Goal: Task Accomplishment & Management: Manage account settings

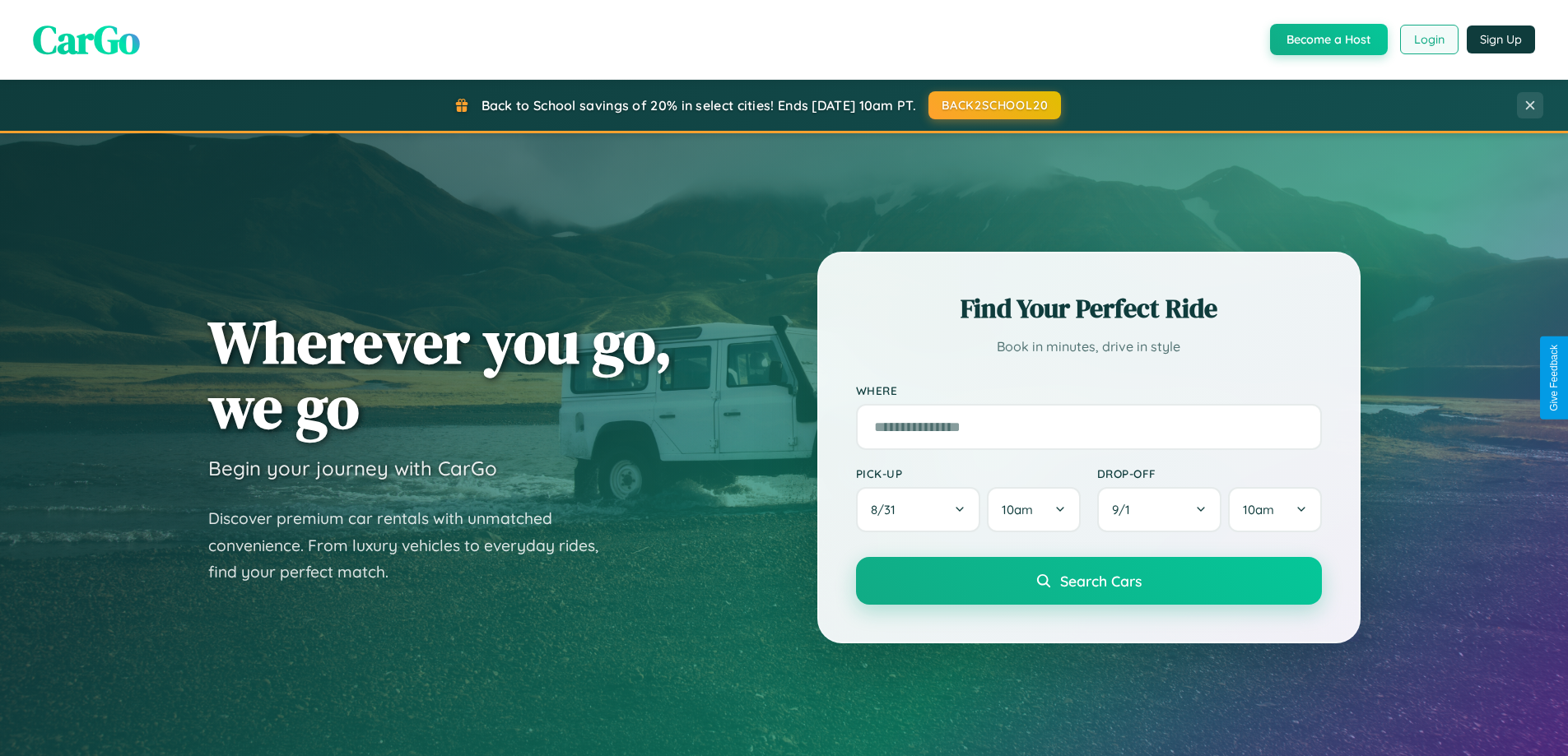
click at [1429, 40] on button "Login" at bounding box center [1429, 40] width 58 height 30
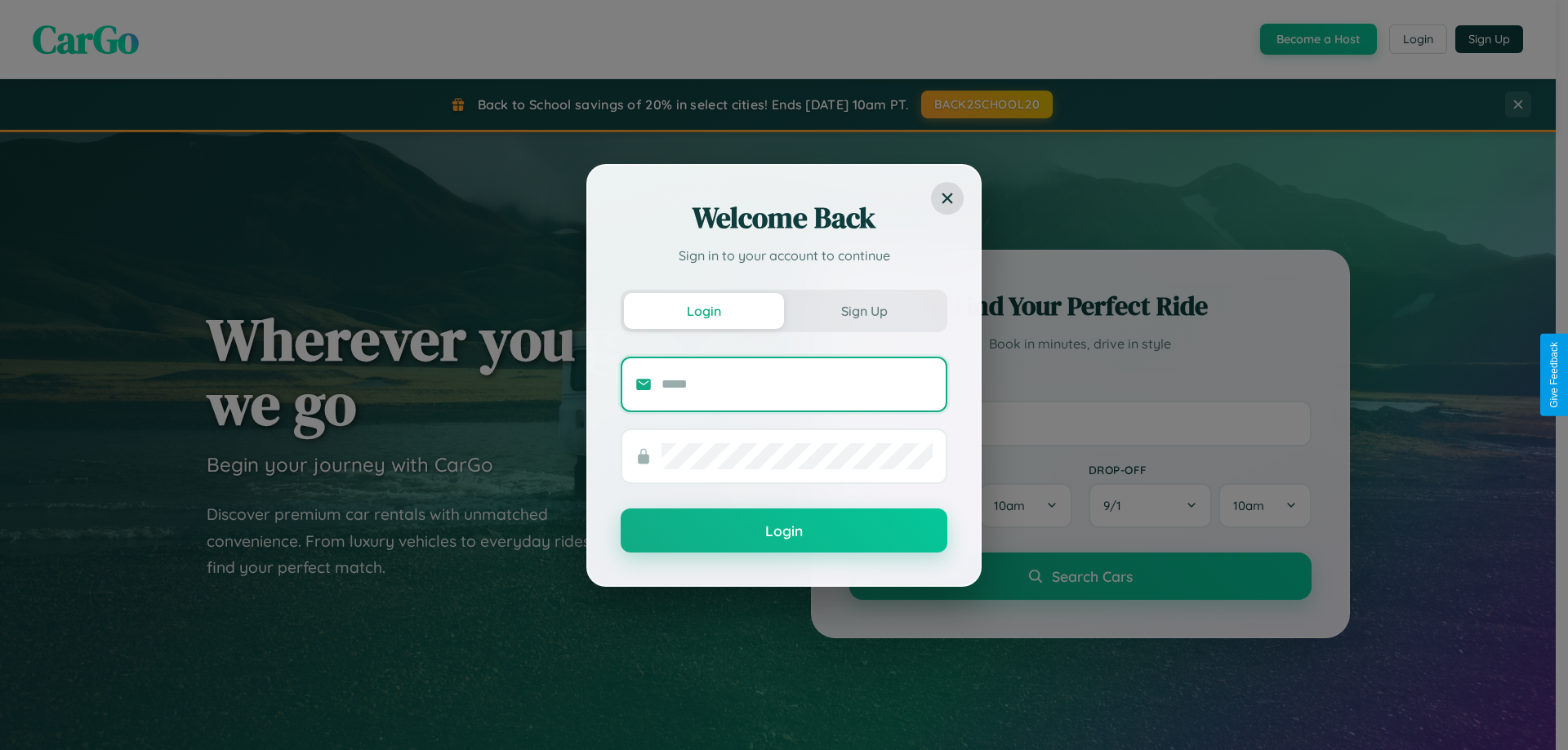
click at [797, 384] on input "text" at bounding box center [797, 384] width 271 height 27
type input "**********"
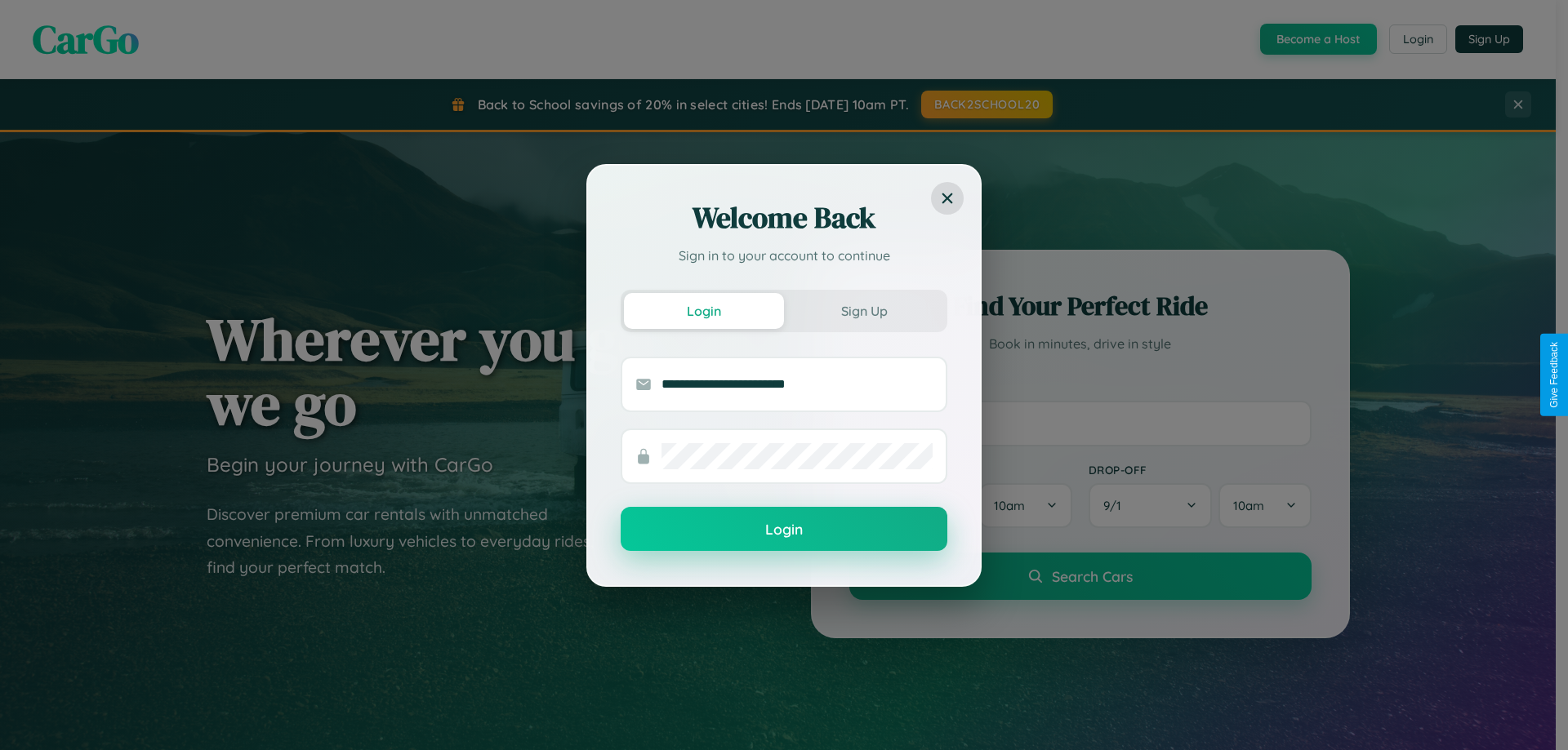
click at [784, 530] on button "Login" at bounding box center [783, 529] width 327 height 44
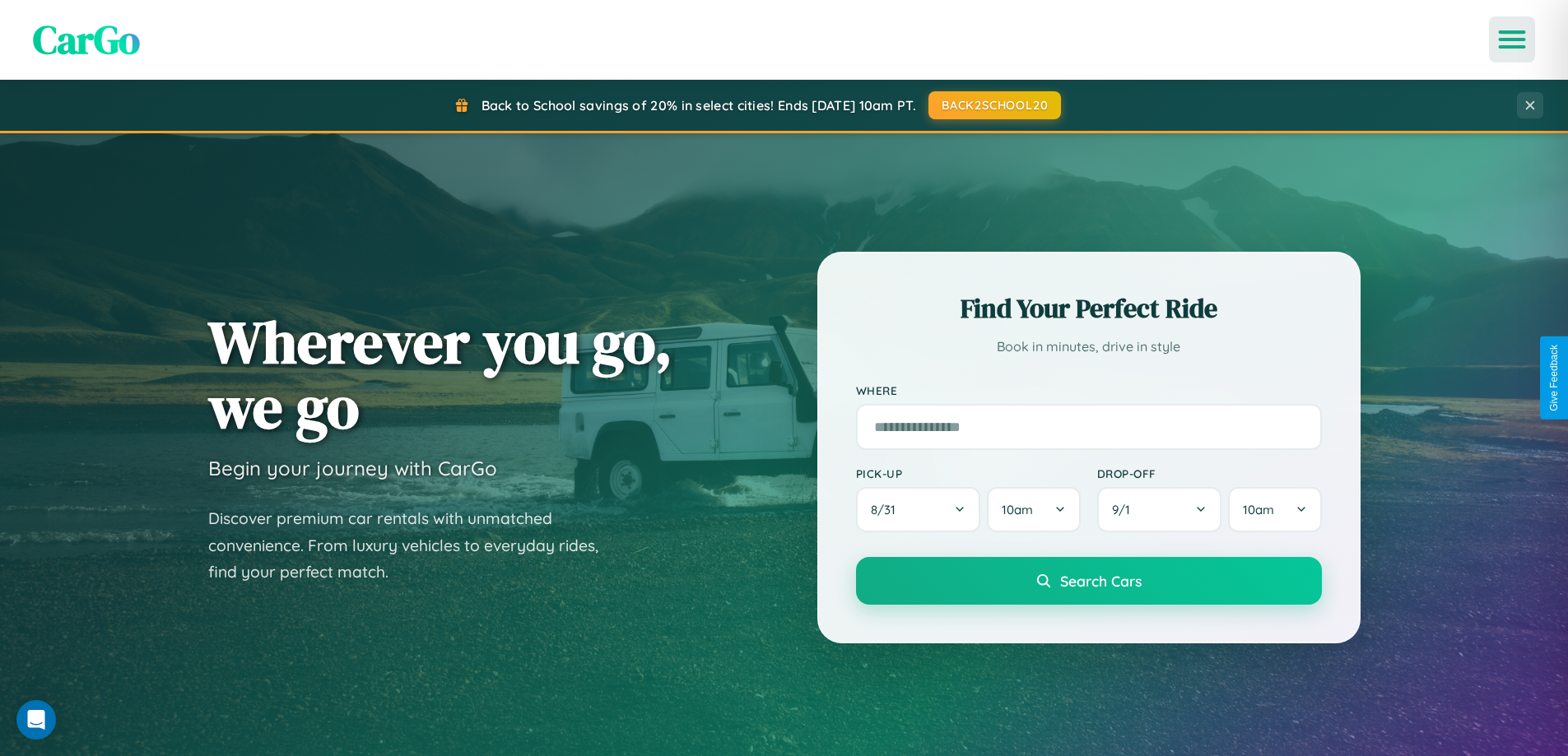
click at [1513, 40] on icon "Open menu" at bounding box center [1513, 40] width 24 height 15
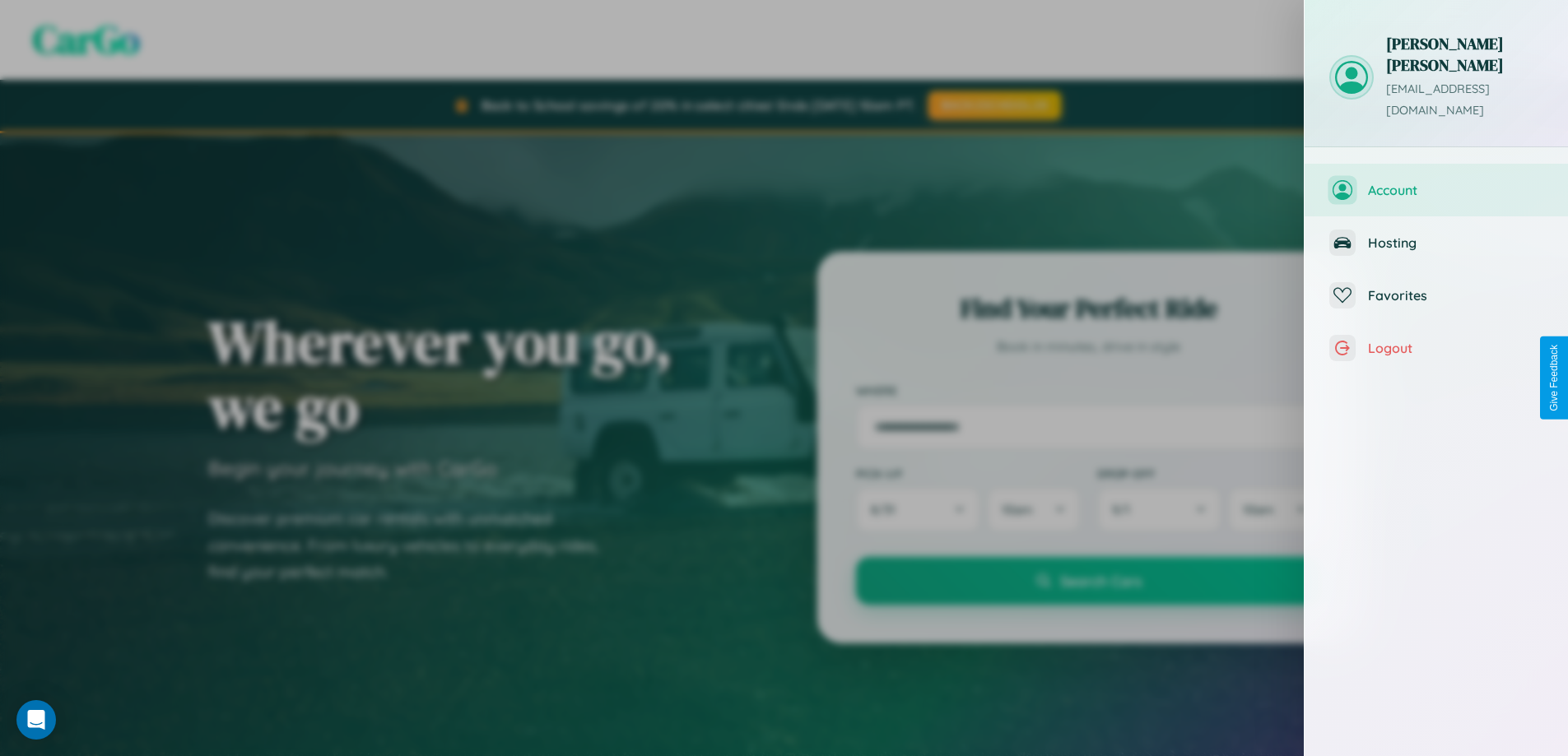
click at [1437, 182] on span "Account" at bounding box center [1455, 190] width 175 height 17
